Goal: Information Seeking & Learning: Learn about a topic

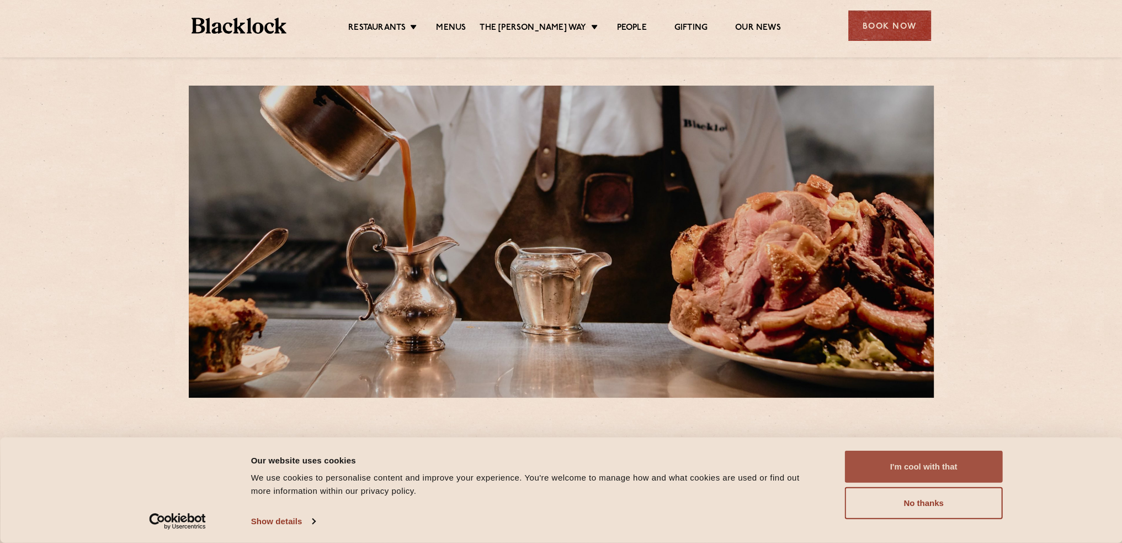
click at [953, 463] on button "I'm cool with that" at bounding box center [924, 466] width 158 height 32
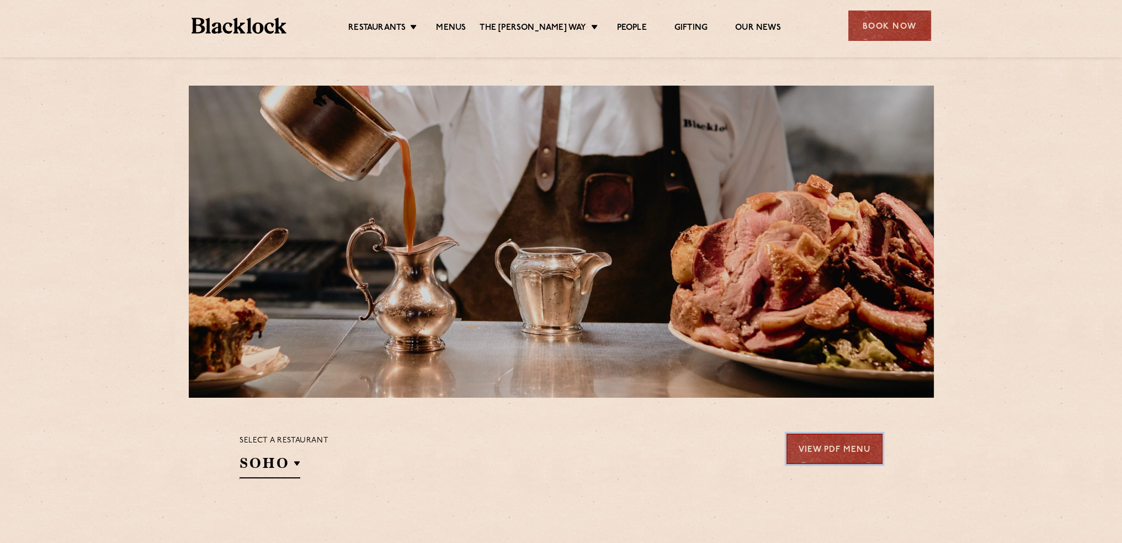
click at [839, 449] on link "View PDF Menu" at bounding box center [835, 448] width 96 height 30
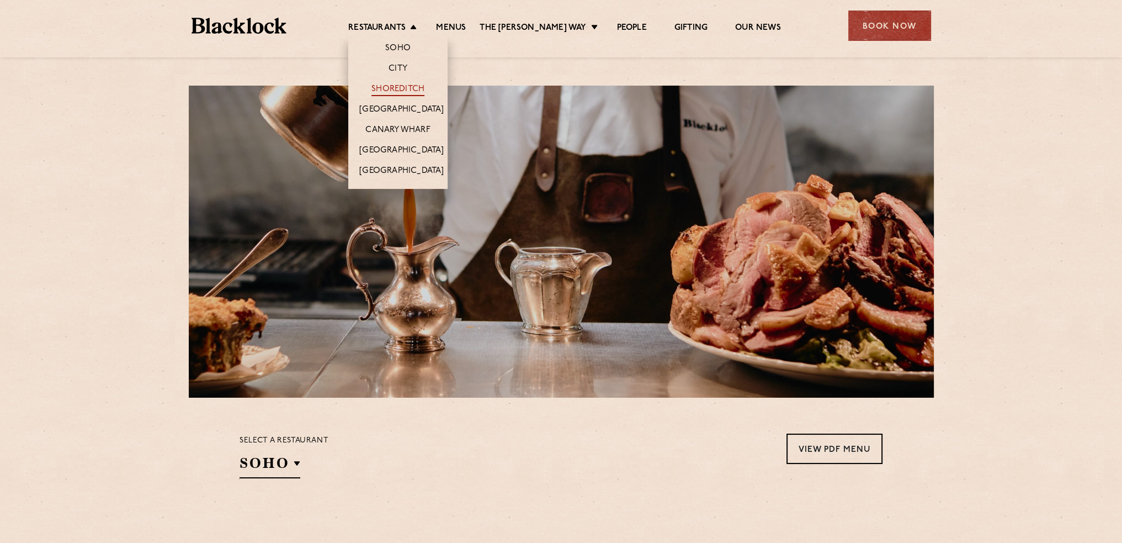
click at [403, 88] on link "Shoreditch" at bounding box center [397, 90] width 53 height 12
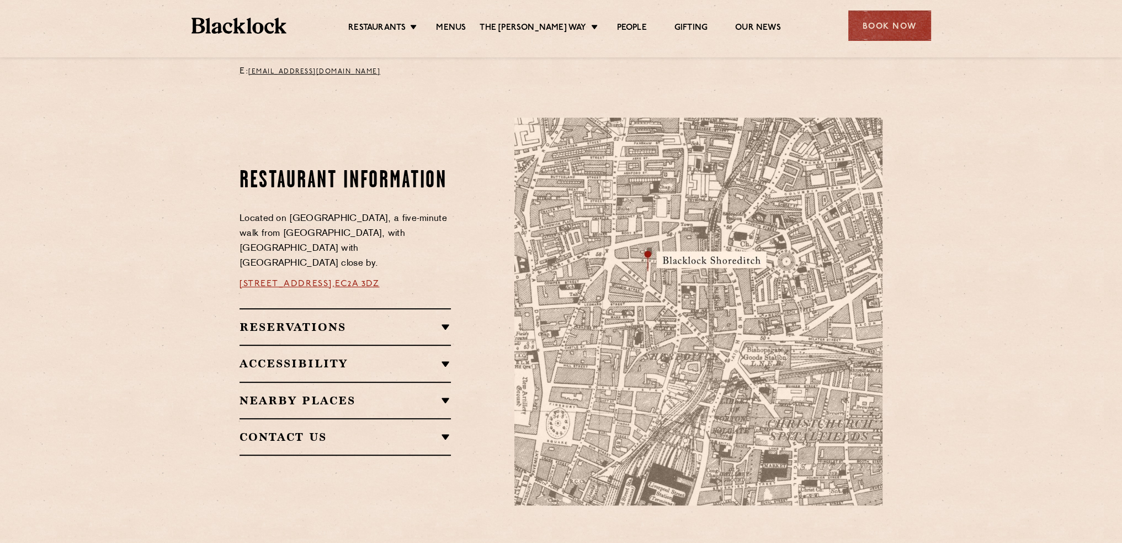
scroll to position [442, 0]
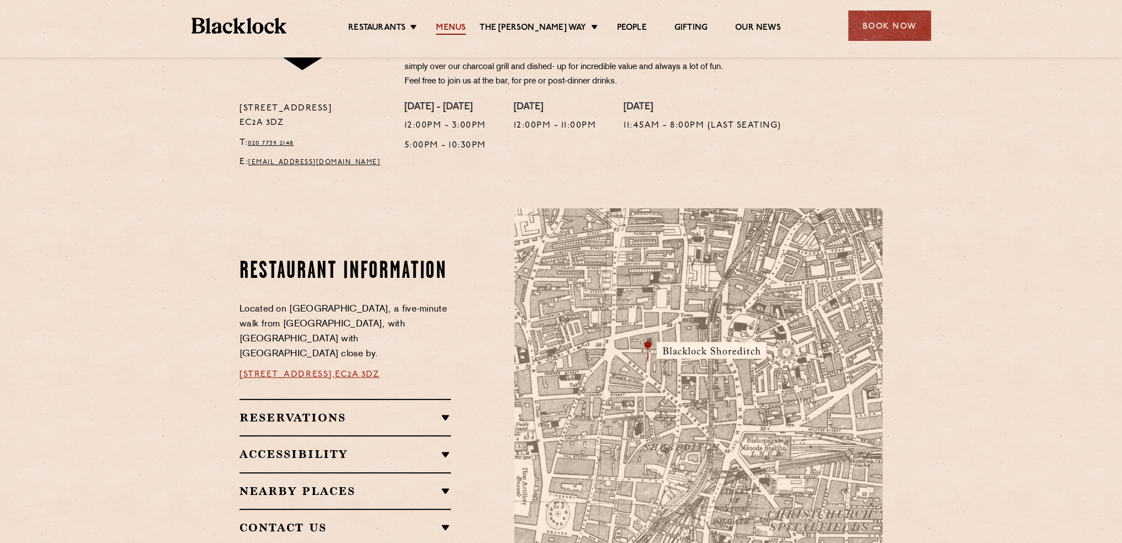
click at [466, 29] on link "Menus" at bounding box center [451, 29] width 30 height 12
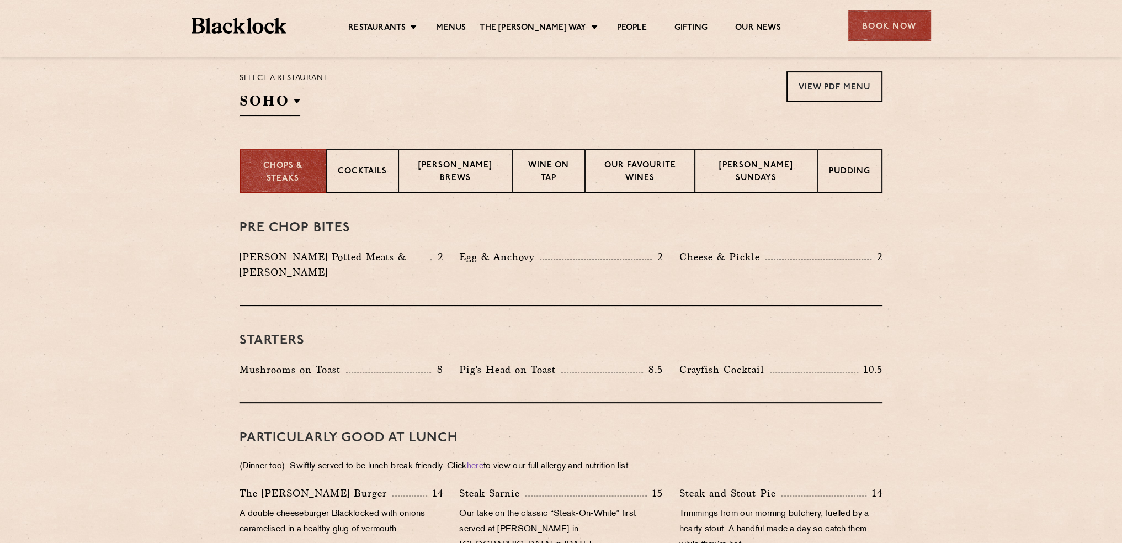
scroll to position [386, 0]
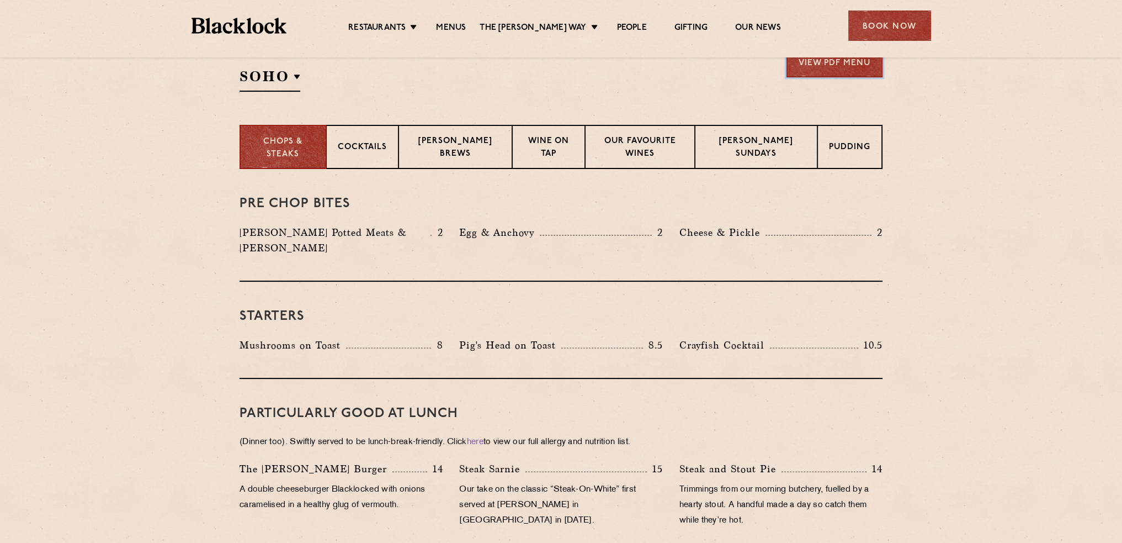
click at [806, 70] on link "View PDF Menu" at bounding box center [835, 62] width 96 height 30
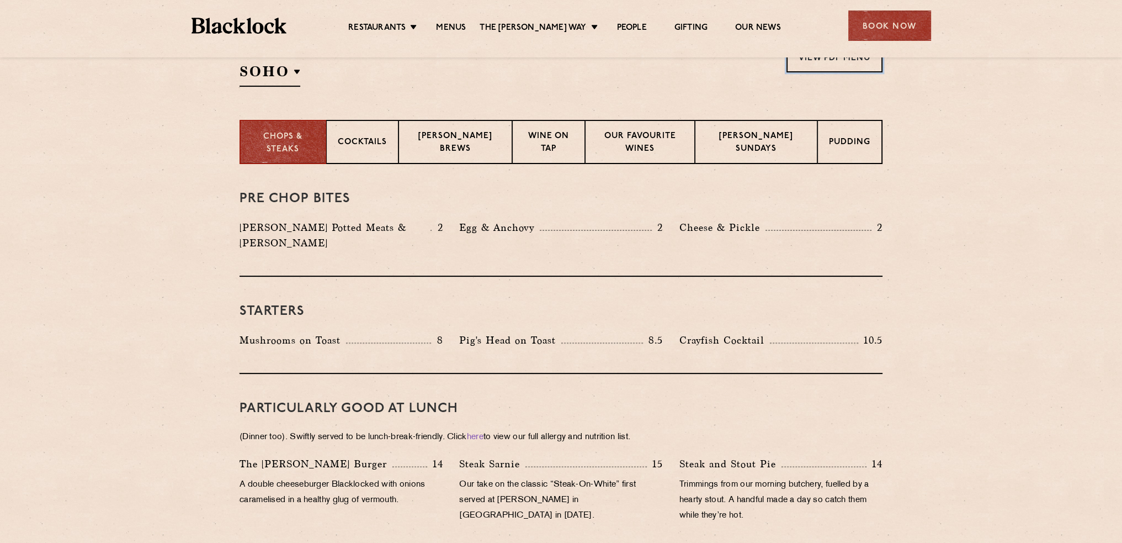
scroll to position [289, 0]
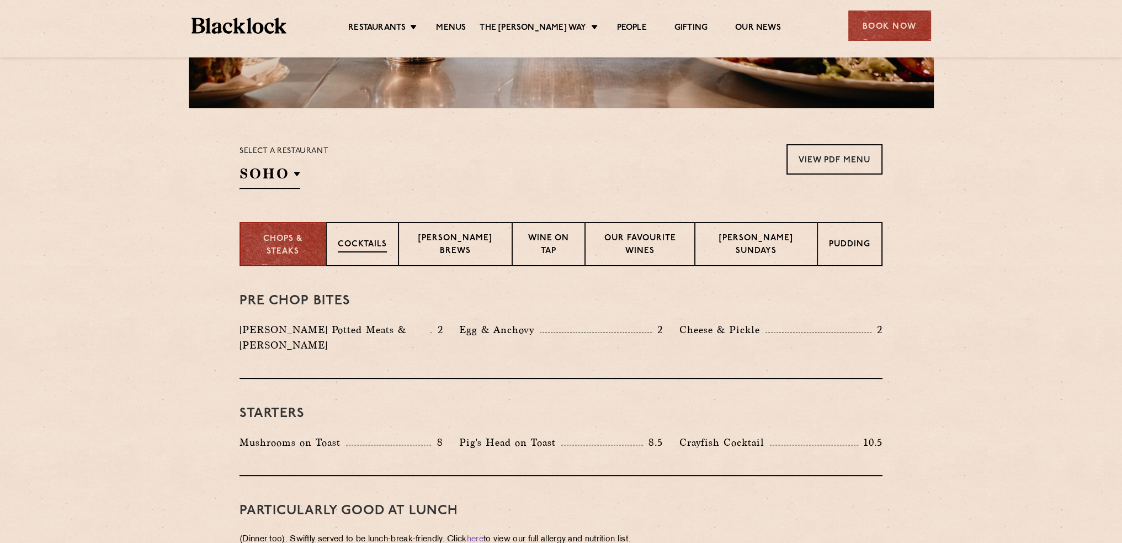
click at [375, 234] on div "Cocktails" at bounding box center [362, 244] width 72 height 44
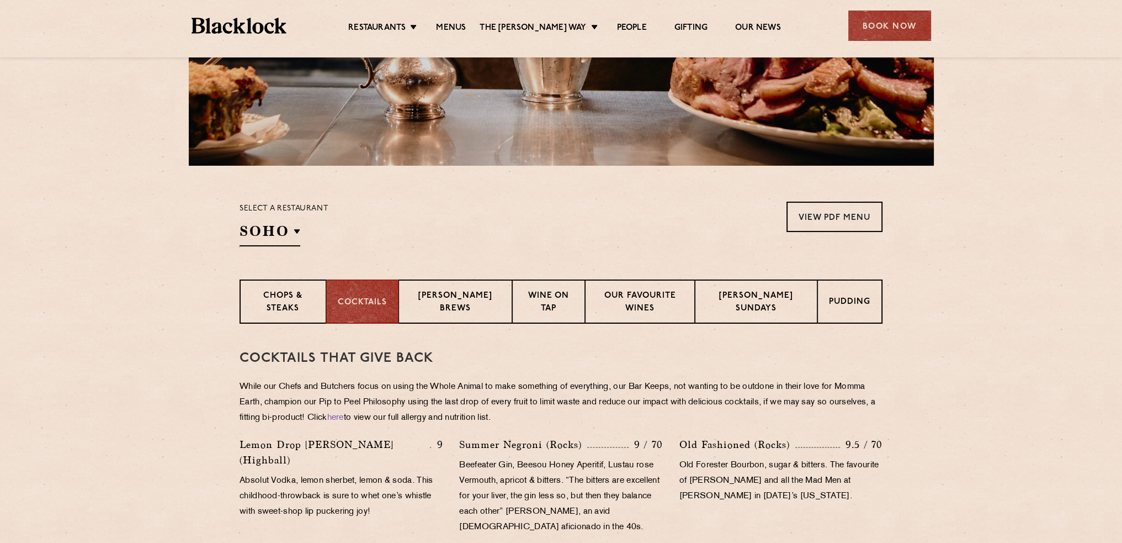
scroll to position [235, 0]
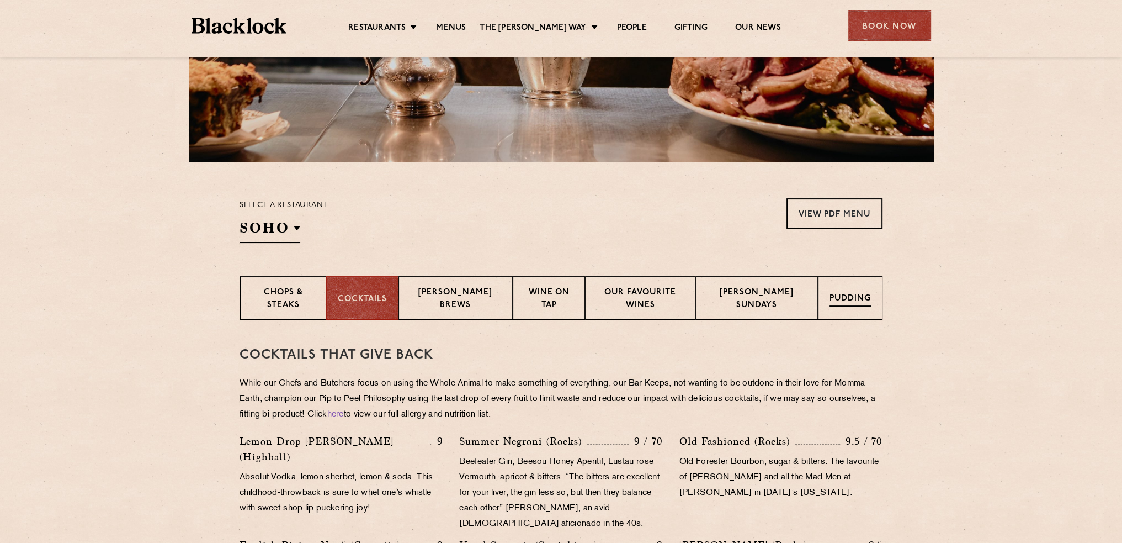
click at [843, 300] on p "Pudding" at bounding box center [850, 300] width 41 height 14
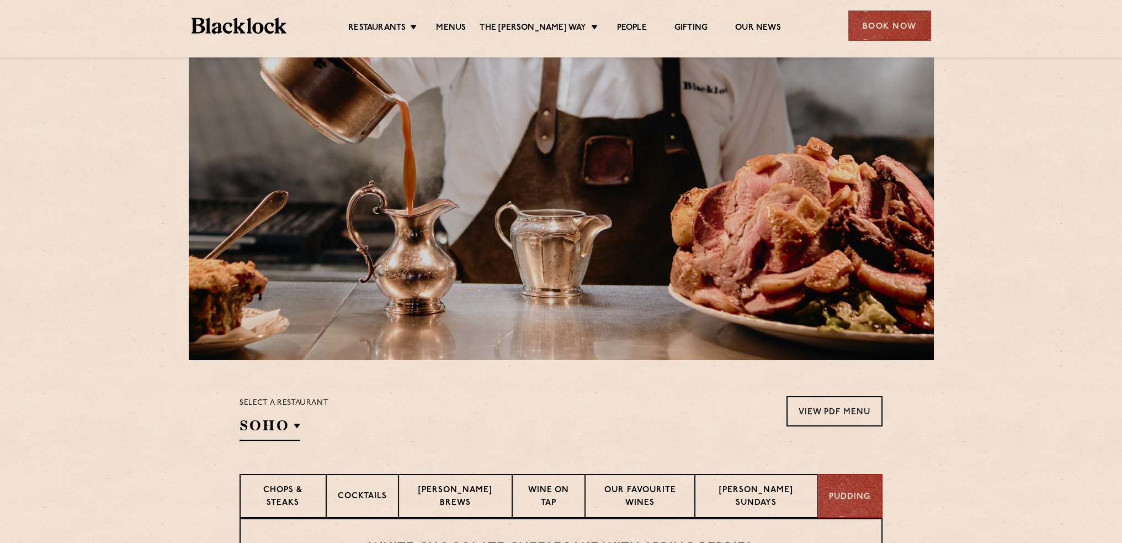
scroll to position [0, 0]
